Goal: Check status: Check status

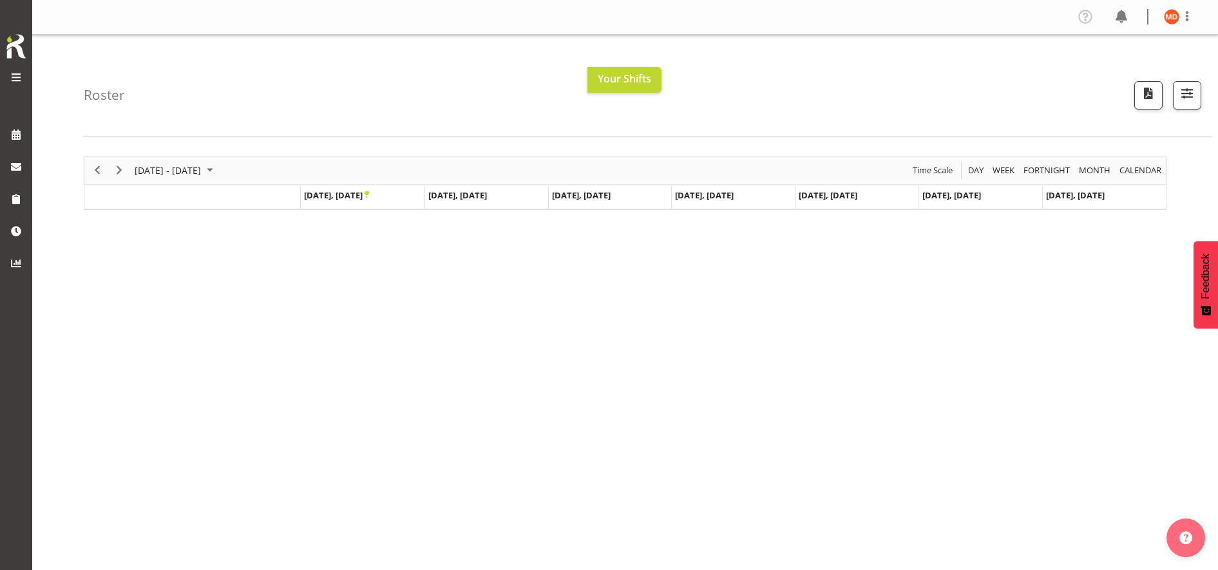
click at [22, 72] on span at bounding box center [15, 77] width 15 height 15
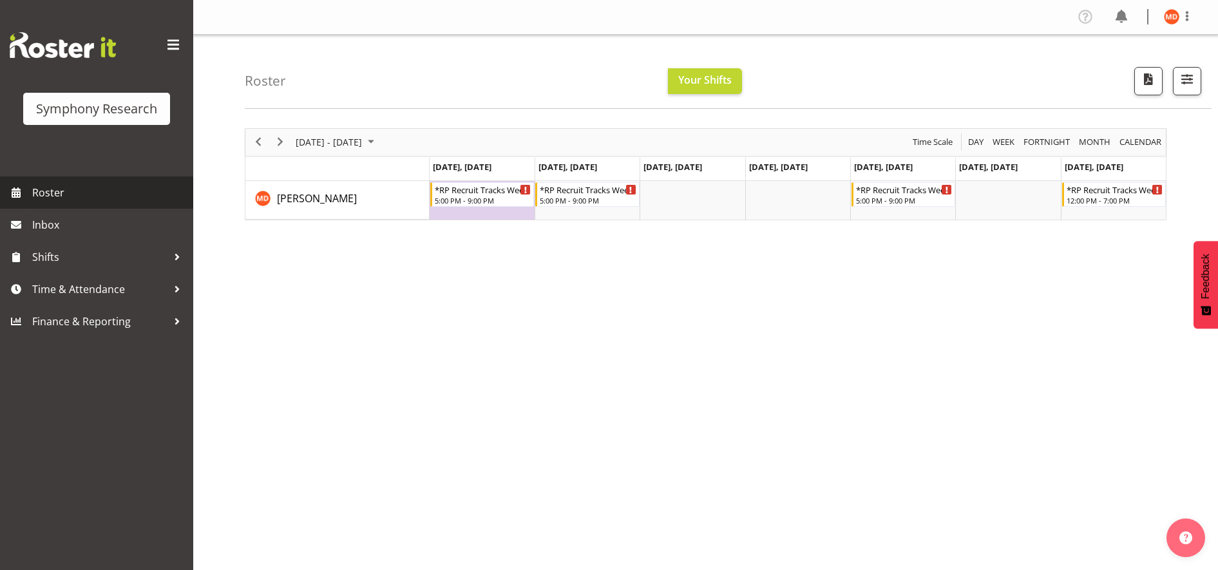
click at [131, 197] on span "Roster" at bounding box center [109, 192] width 155 height 19
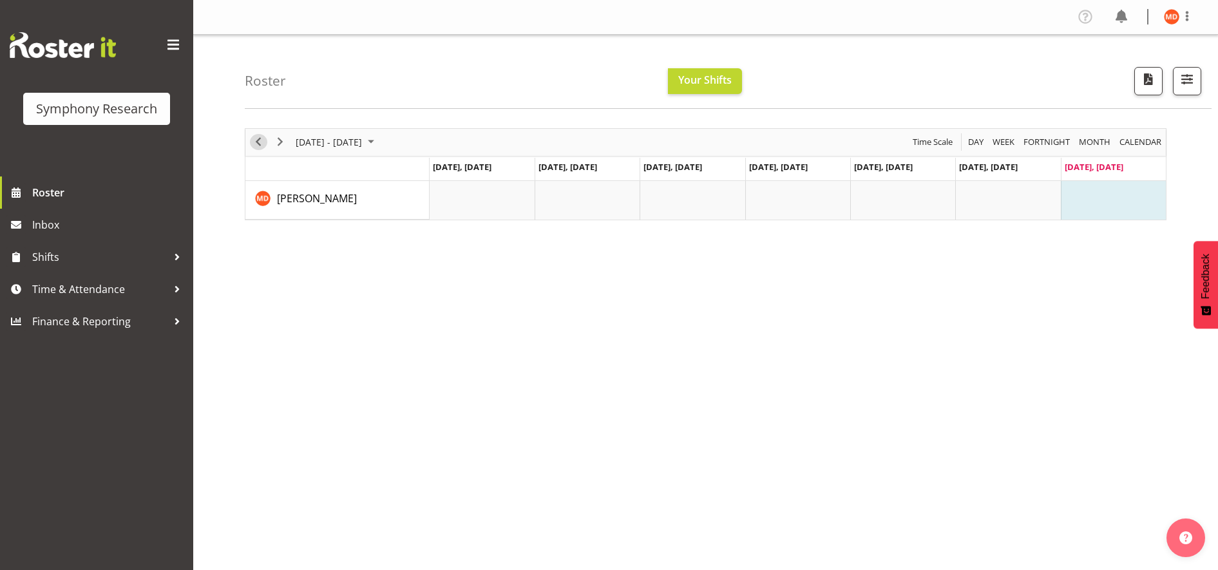
click at [254, 141] on span "Previous" at bounding box center [258, 142] width 15 height 16
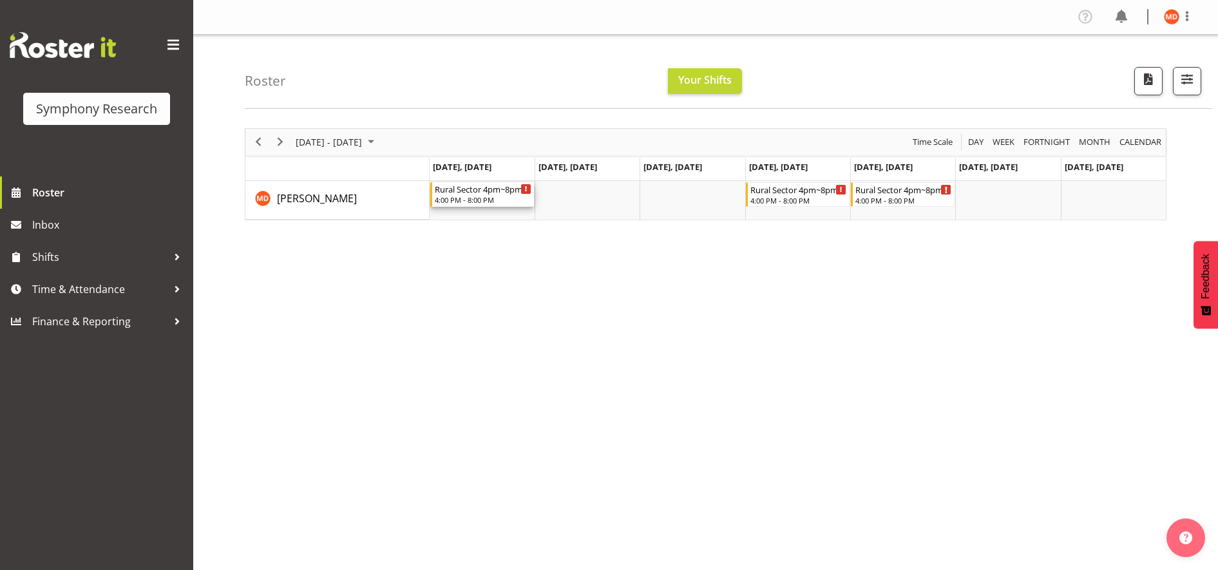
click at [525, 183] on div "Rural Sector 4pm~8pm" at bounding box center [483, 188] width 97 height 13
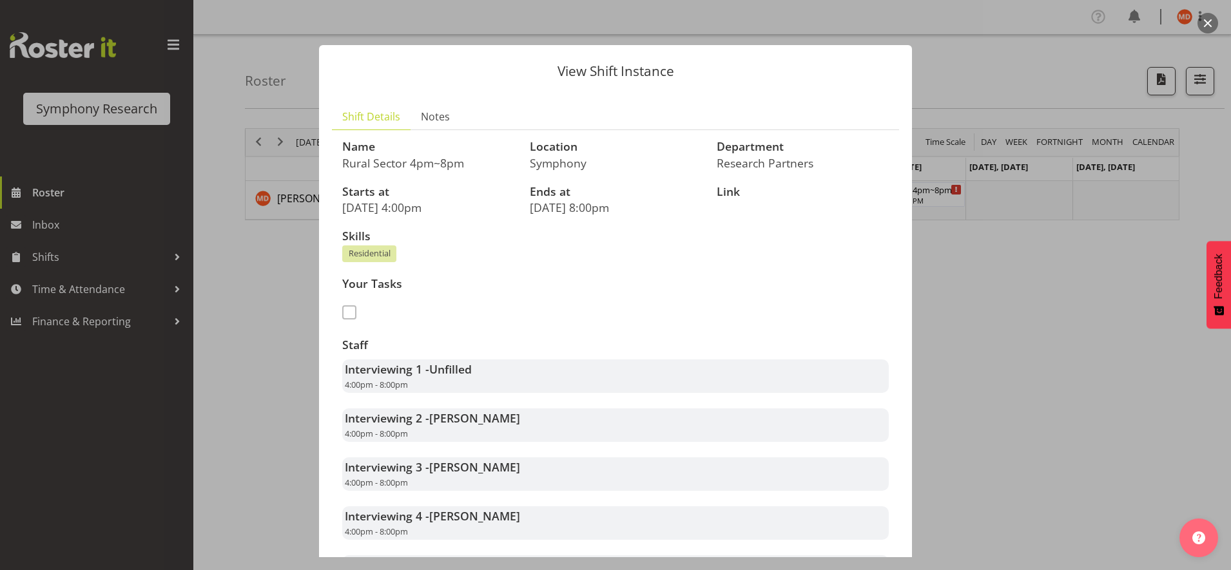
click at [981, 271] on div at bounding box center [615, 285] width 1231 height 570
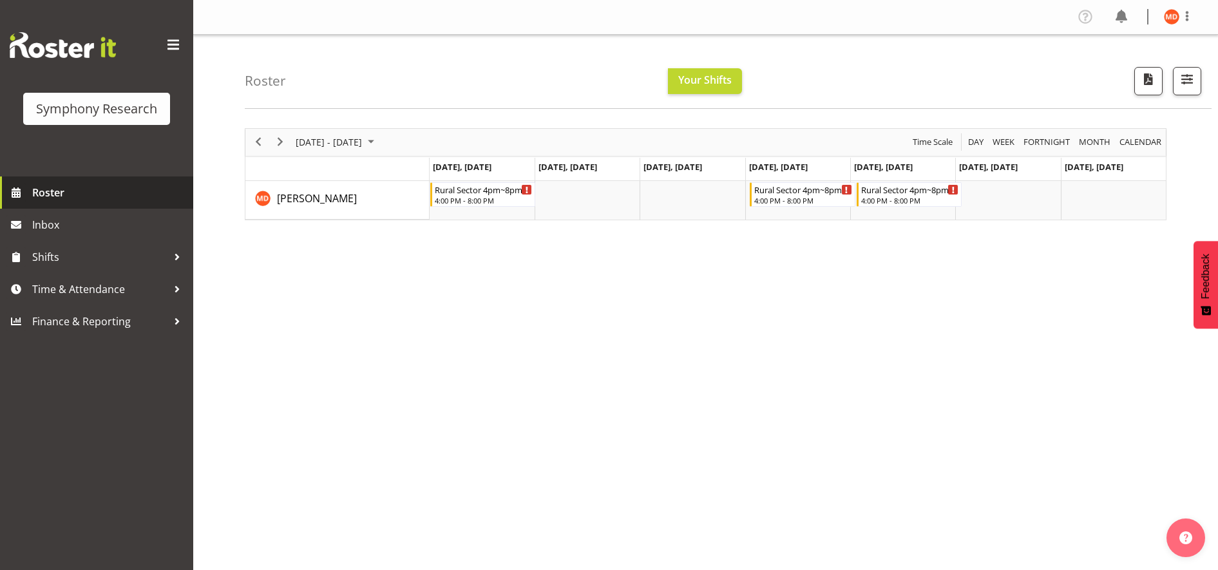
click at [15, 195] on span at bounding box center [15, 192] width 19 height 19
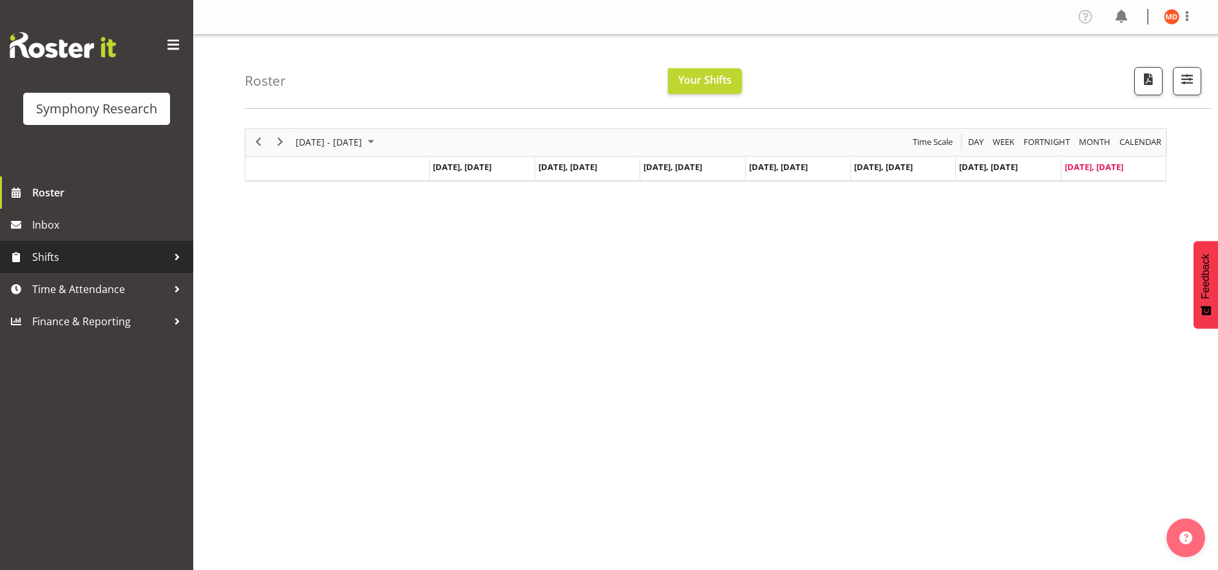
click at [146, 260] on span "Shifts" at bounding box center [99, 256] width 135 height 19
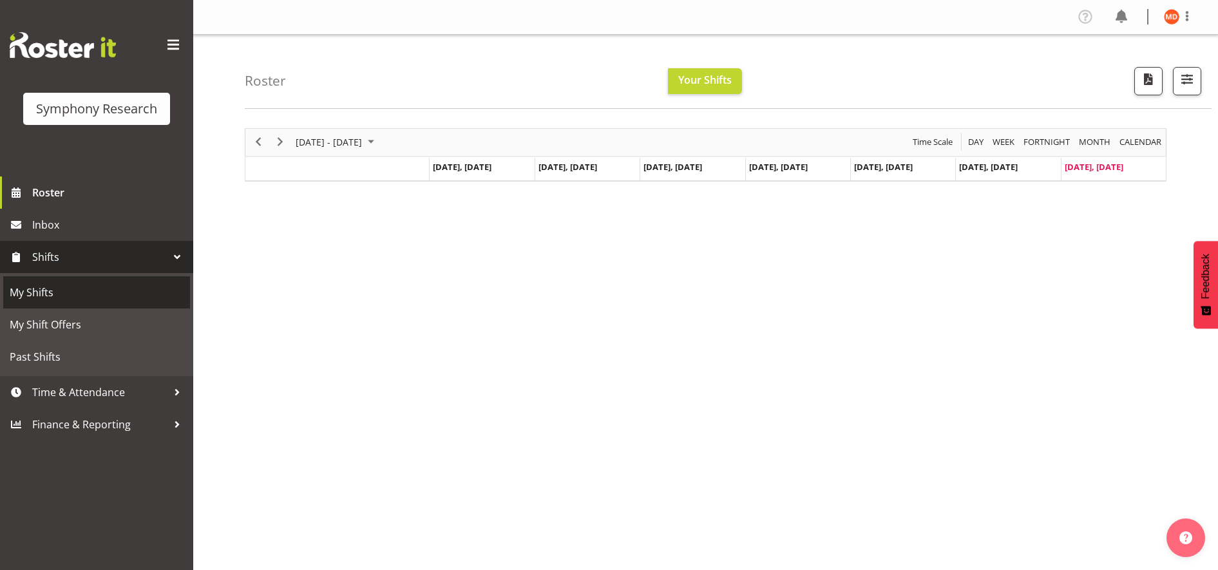
click at [113, 299] on span "My Shifts" at bounding box center [97, 292] width 174 height 19
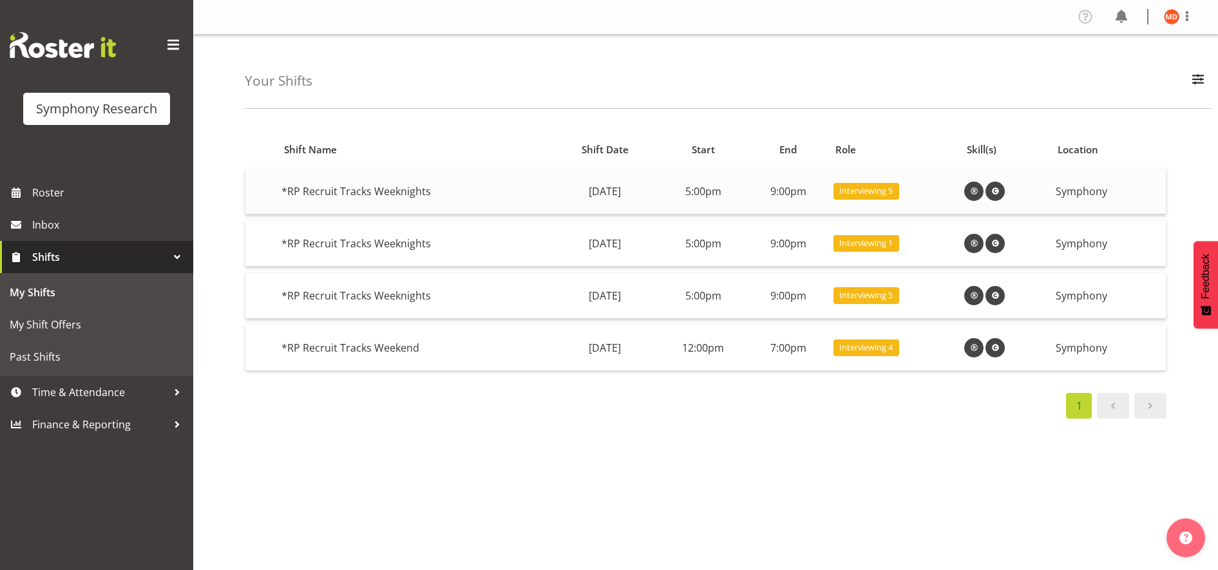
click at [893, 197] on span "Interviewing 5" at bounding box center [865, 191] width 53 height 12
click at [893, 191] on span "Interviewing 5" at bounding box center [865, 191] width 53 height 12
